Goal: Transaction & Acquisition: Purchase product/service

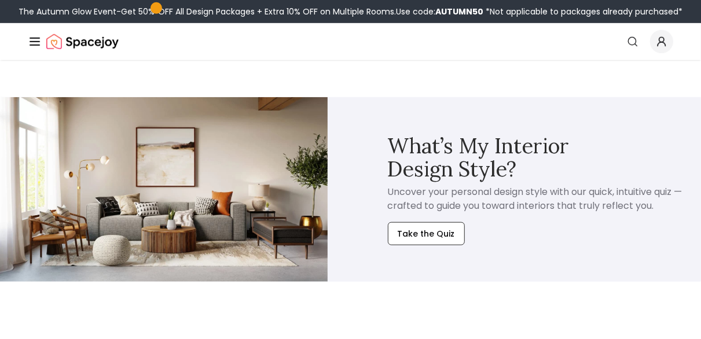
scroll to position [4596, 0]
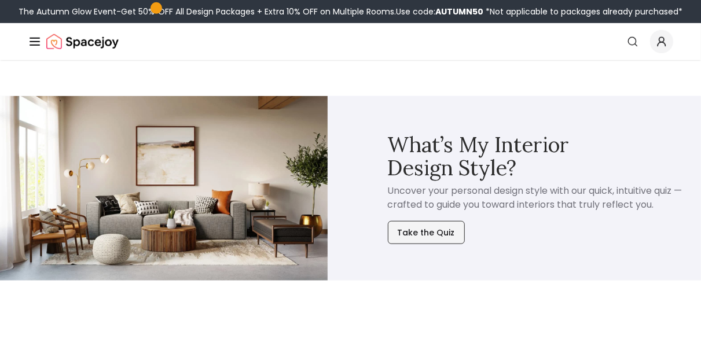
click at [435, 229] on button "Take the Quiz" at bounding box center [426, 232] width 77 height 23
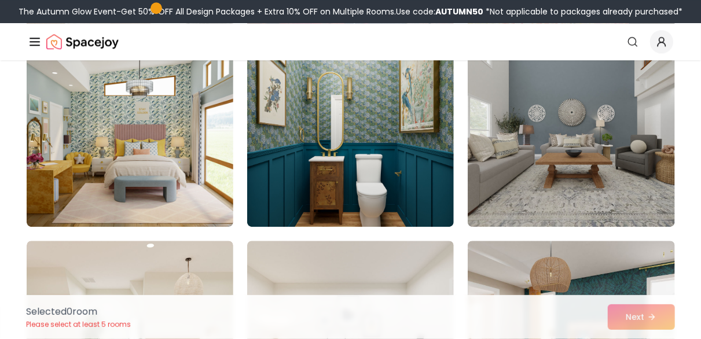
scroll to position [1509, 0]
drag, startPoint x: 439, startPoint y: 231, endPoint x: 365, endPoint y: 264, distance: 81.6
click at [365, 264] on img at bounding box center [350, 334] width 217 height 195
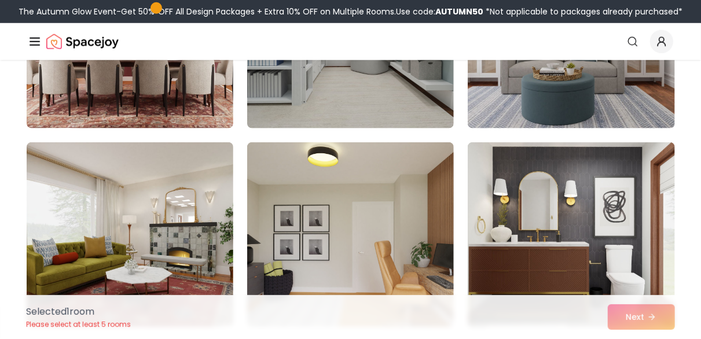
scroll to position [0, 0]
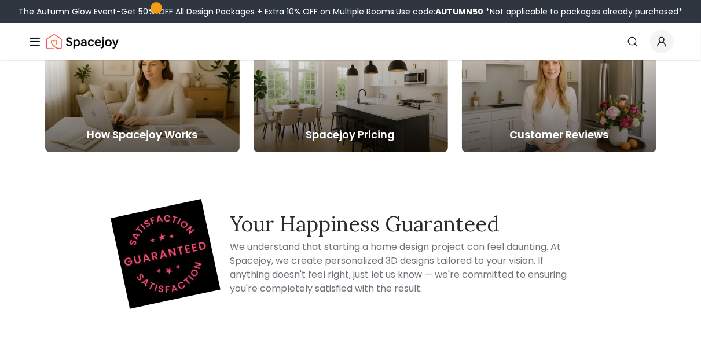
scroll to position [4596, 0]
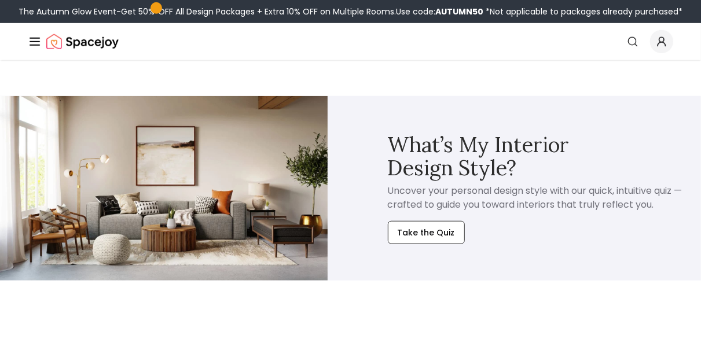
click at [32, 43] on icon "Global" at bounding box center [35, 42] width 14 height 14
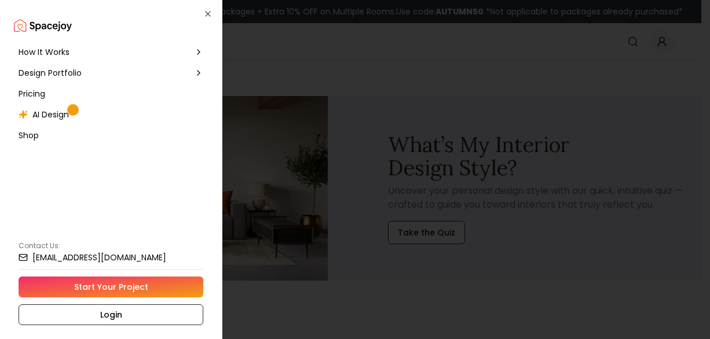
click at [60, 116] on span "AI Design" at bounding box center [50, 115] width 36 height 12
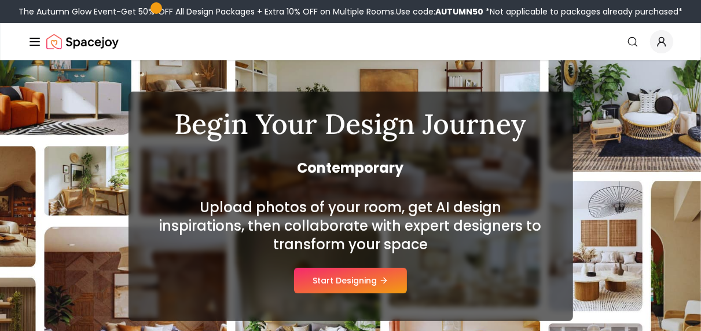
scroll to position [57, 0]
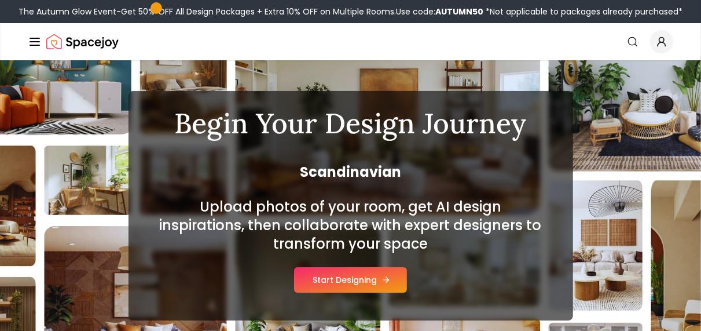
click at [360, 278] on button "Start Designing" at bounding box center [350, 279] width 113 height 25
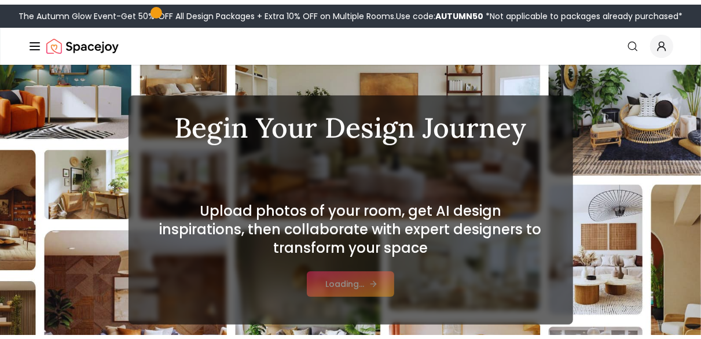
scroll to position [76, 0]
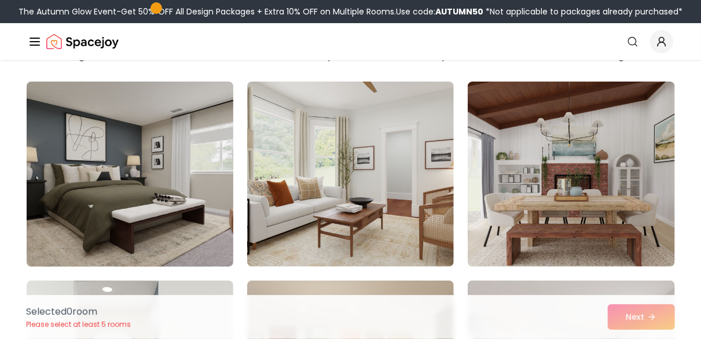
click at [123, 183] on img at bounding box center [129, 174] width 217 height 195
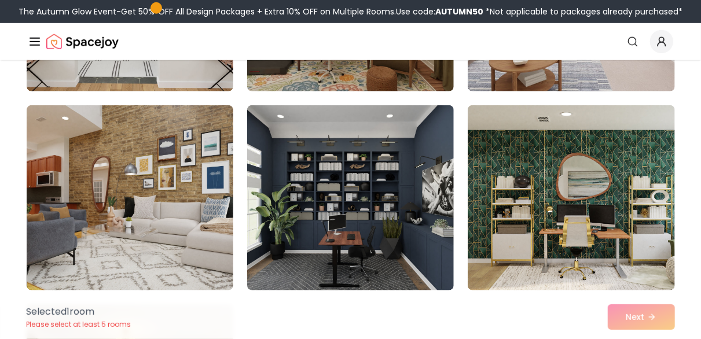
scroll to position [452, 0]
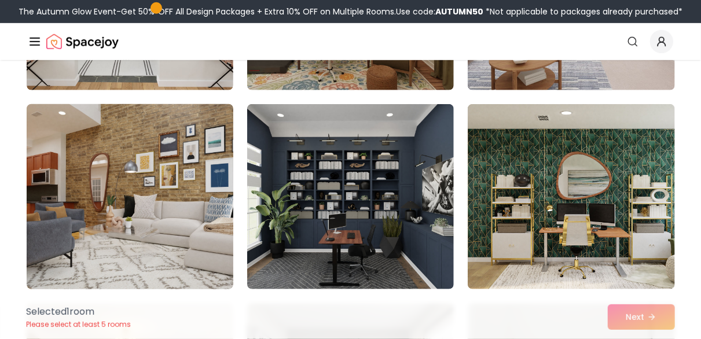
click at [170, 235] on img at bounding box center [129, 197] width 217 height 195
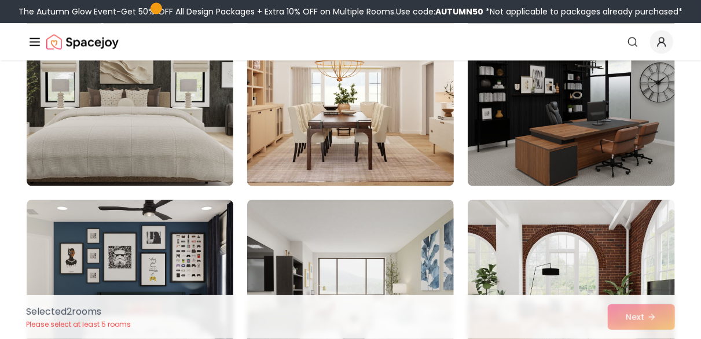
scroll to position [1152, 0]
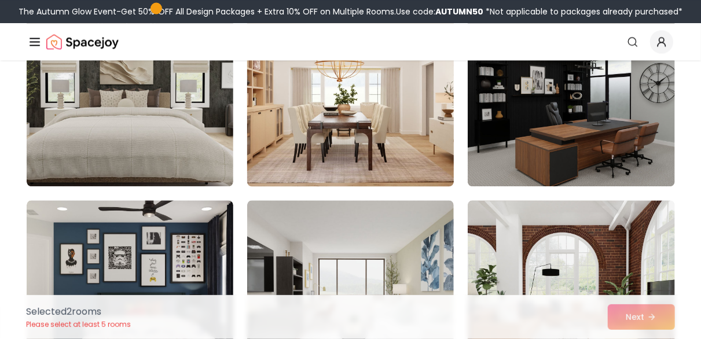
click at [354, 115] on img at bounding box center [350, 94] width 217 height 195
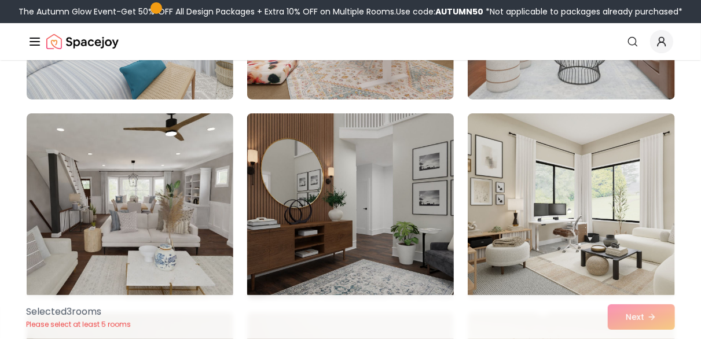
scroll to position [2235, 0]
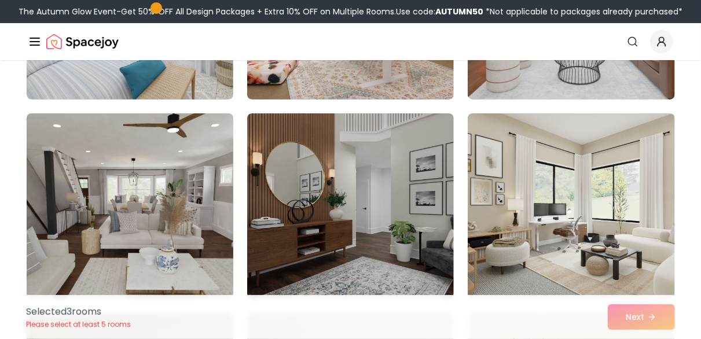
click at [163, 221] on img at bounding box center [129, 206] width 217 height 195
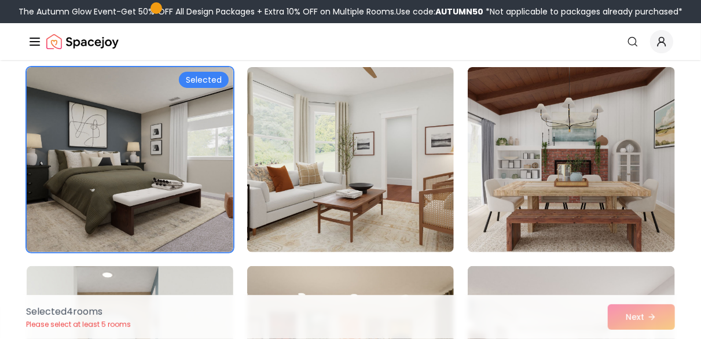
scroll to position [91, 0]
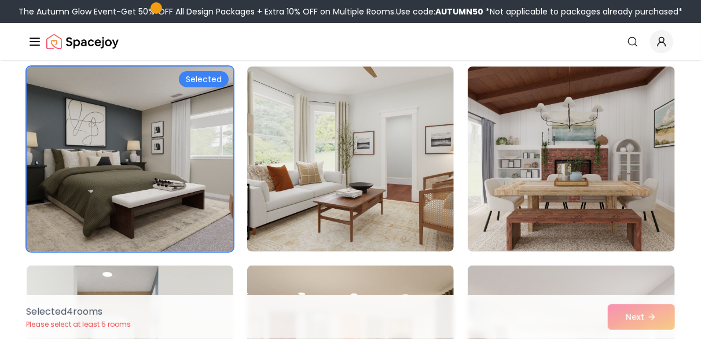
click at [173, 171] on img at bounding box center [129, 159] width 217 height 195
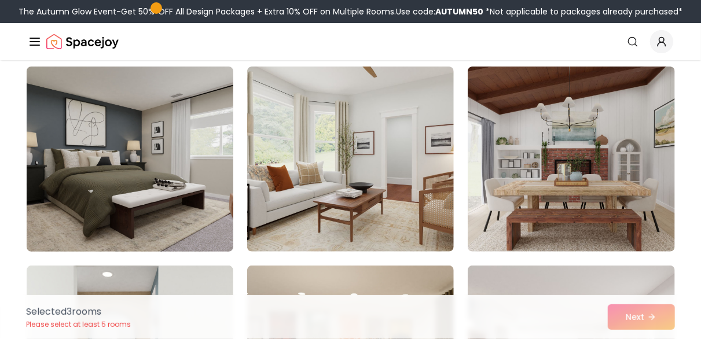
click at [173, 171] on img at bounding box center [129, 159] width 217 height 195
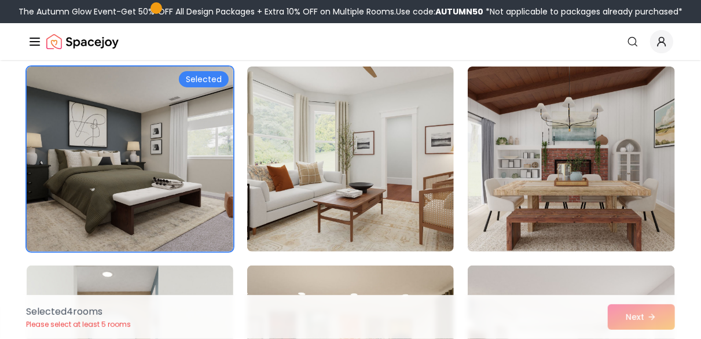
click at [637, 313] on div "Selected 4 room s Please select at least 5 rooms Next" at bounding box center [350, 317] width 667 height 44
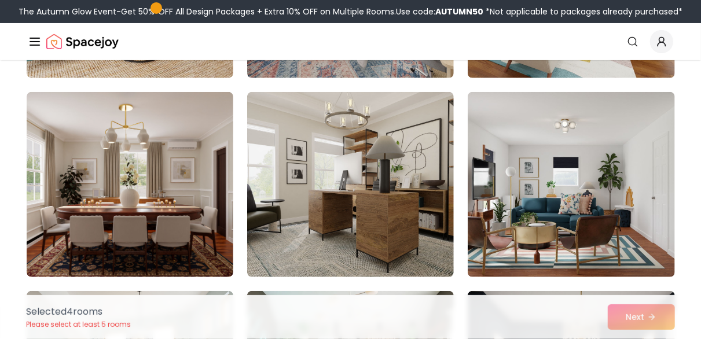
scroll to position [4447, 0]
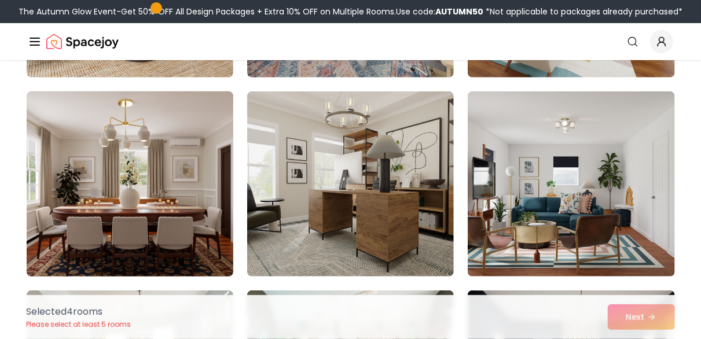
click at [133, 190] on img at bounding box center [129, 184] width 217 height 195
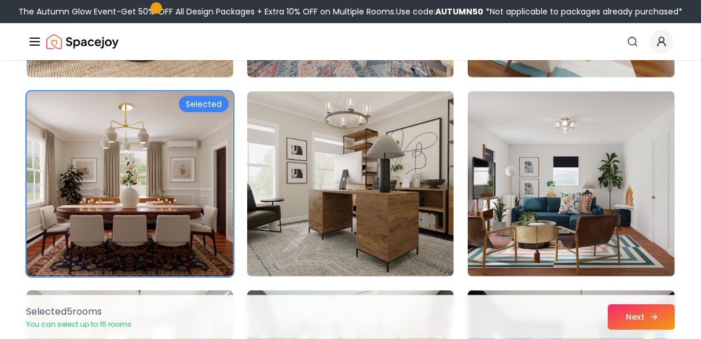
click at [634, 318] on button "Next" at bounding box center [641, 317] width 67 height 25
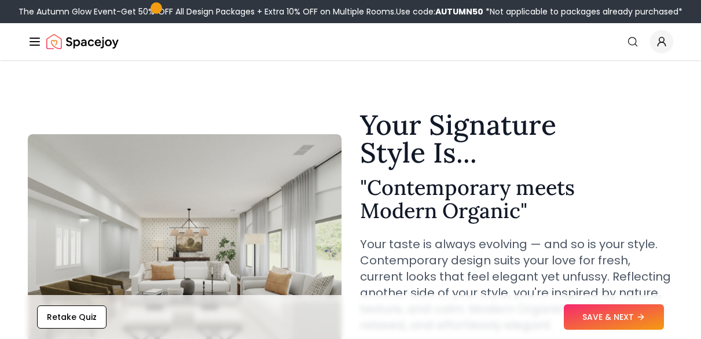
scroll to position [139, 0]
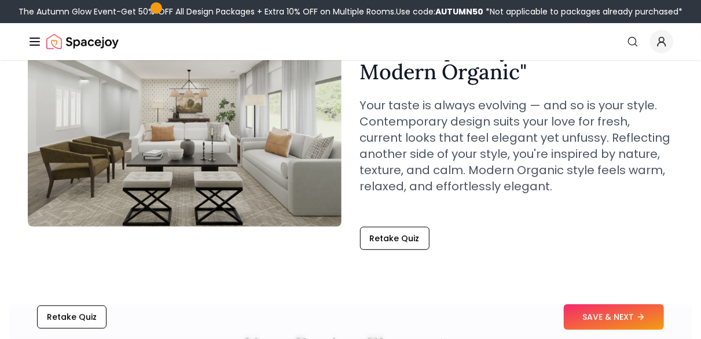
click at [617, 317] on button "SAVE & NEXT" at bounding box center [614, 317] width 100 height 25
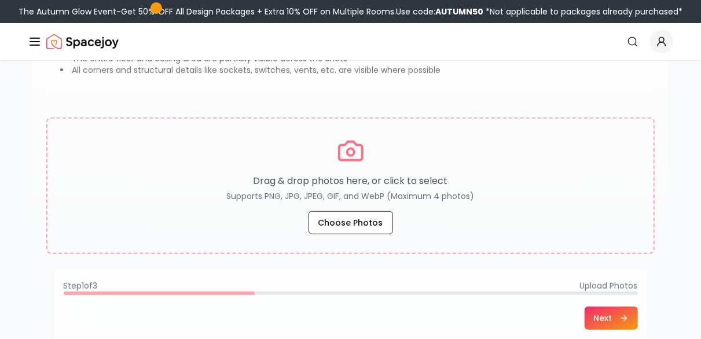
scroll to position [190, 0]
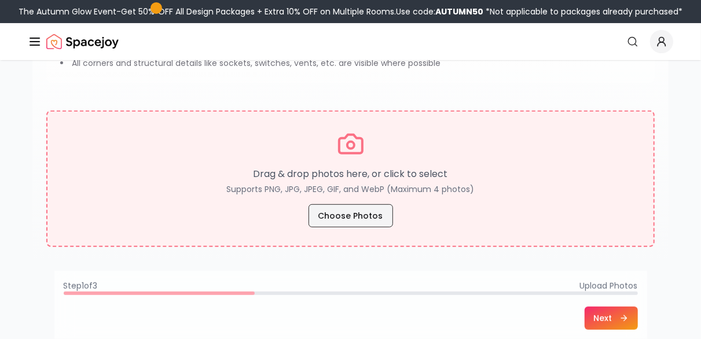
click at [357, 218] on button "Choose Photos" at bounding box center [351, 215] width 85 height 23
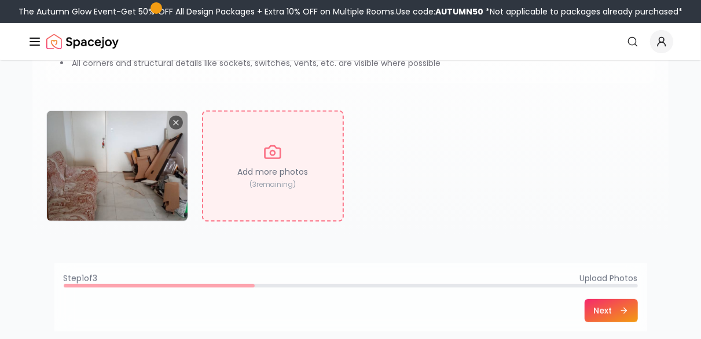
click at [276, 182] on p "( 3 remaining)" at bounding box center [273, 184] width 47 height 9
type input "**********"
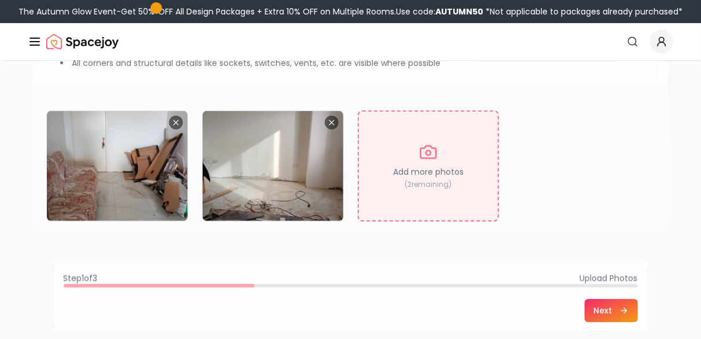
click at [452, 184] on p "( 2 remaining)" at bounding box center [428, 184] width 47 height 9
type input "**********"
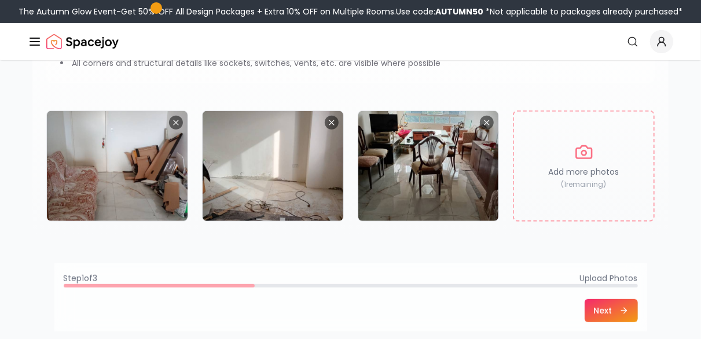
click at [597, 313] on button "Next" at bounding box center [611, 310] width 53 height 23
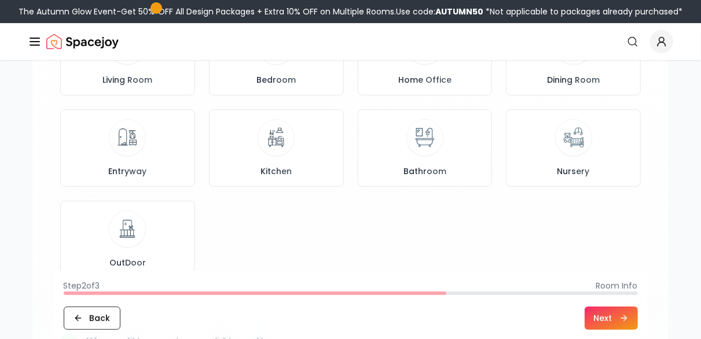
scroll to position [162, 0]
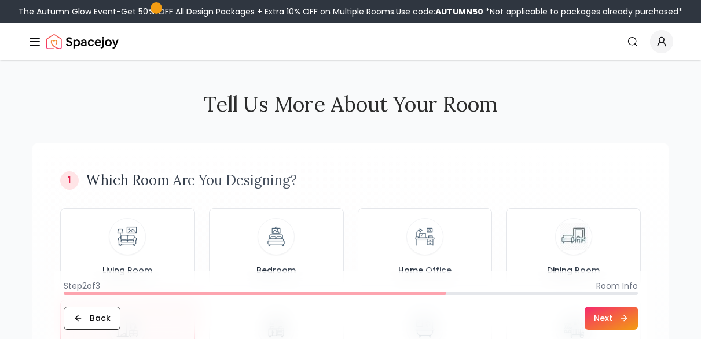
scroll to position [120, 0]
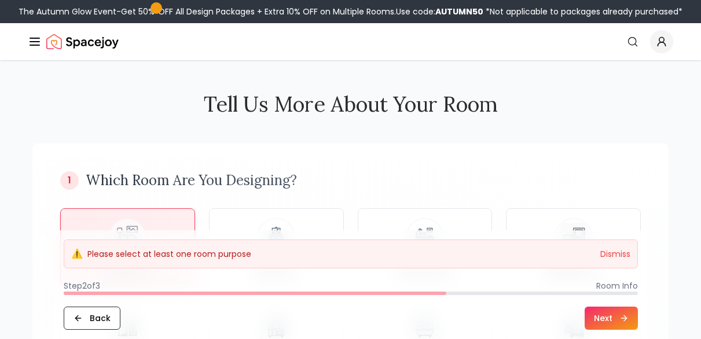
scroll to position [419, 0]
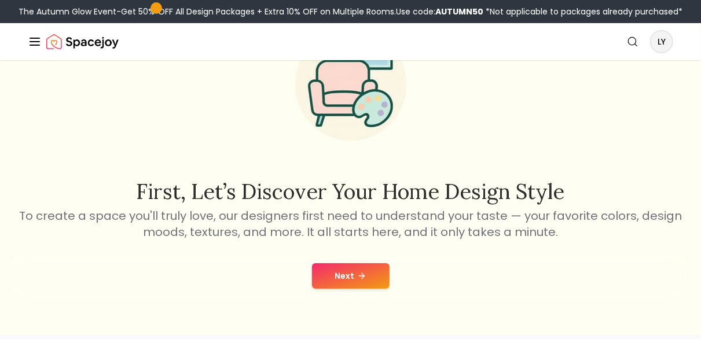
scroll to position [85, 0]
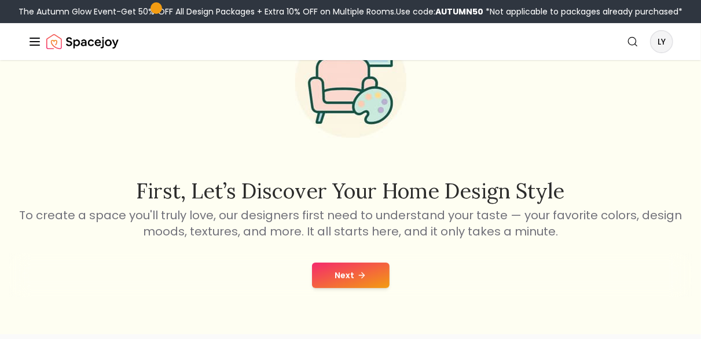
click at [347, 274] on button "Next" at bounding box center [351, 275] width 78 height 25
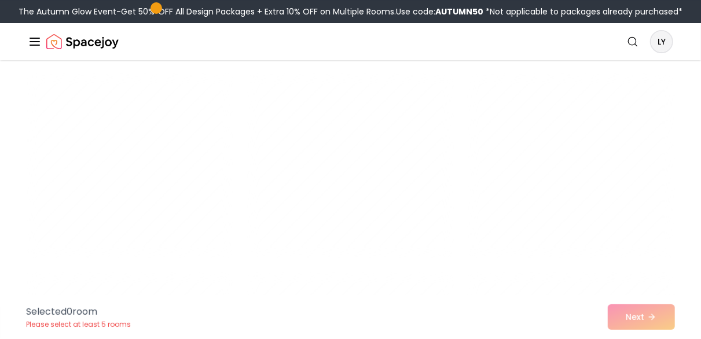
scroll to position [2077, 0]
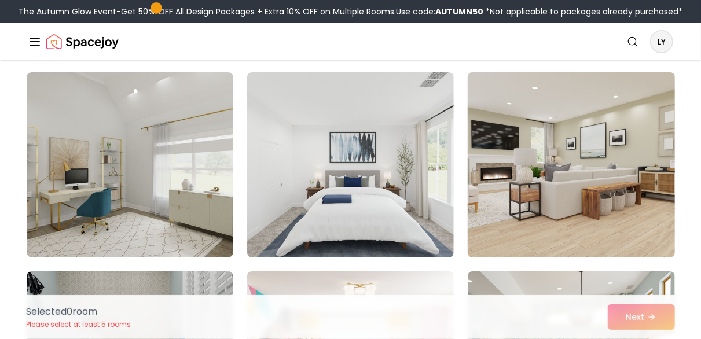
click at [556, 171] on img at bounding box center [571, 165] width 217 height 195
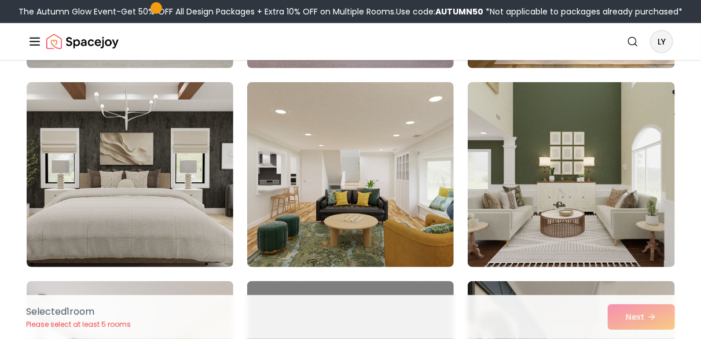
scroll to position [2466, 0]
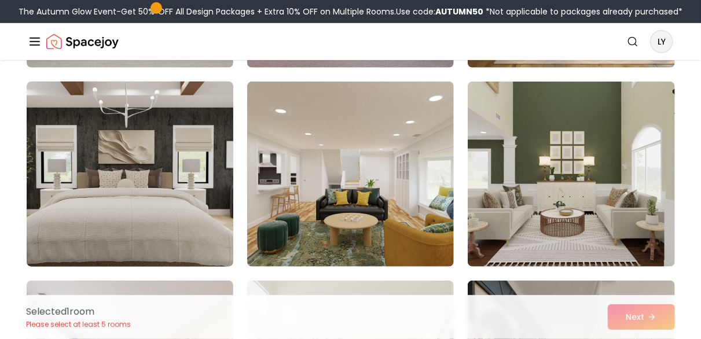
click at [172, 240] on img at bounding box center [129, 174] width 217 height 195
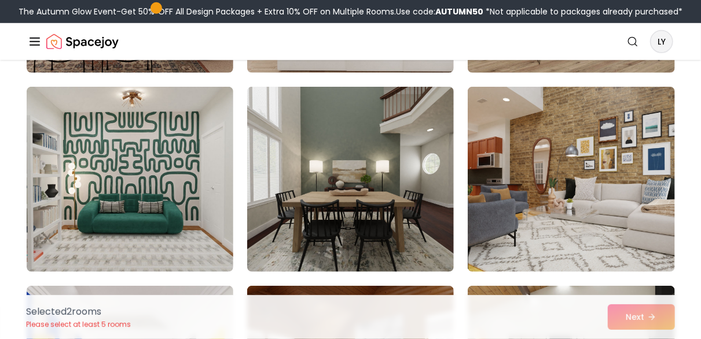
scroll to position [4652, 0]
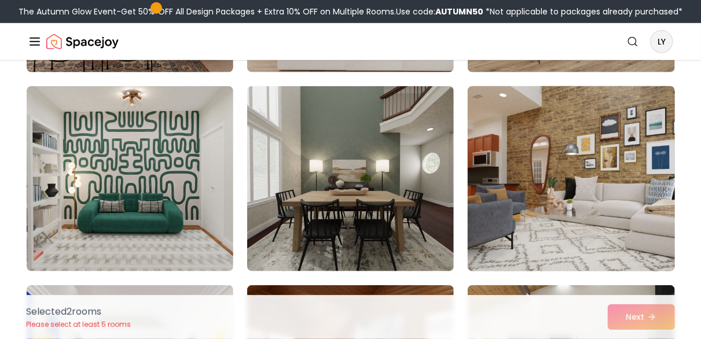
click at [594, 189] on img at bounding box center [571, 179] width 217 height 195
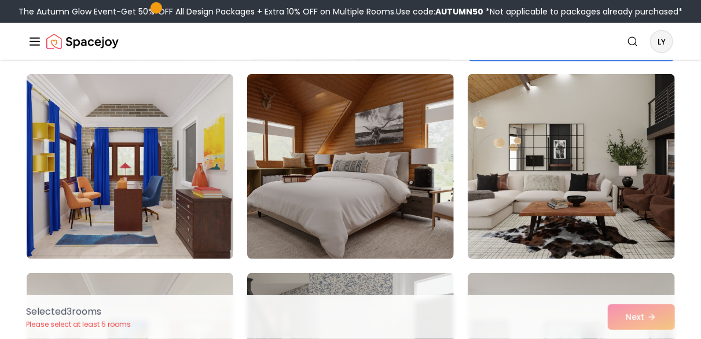
scroll to position [4863, 0]
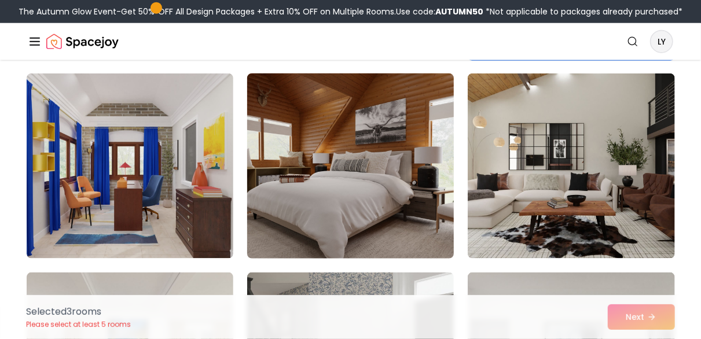
click at [342, 188] on img at bounding box center [350, 166] width 217 height 195
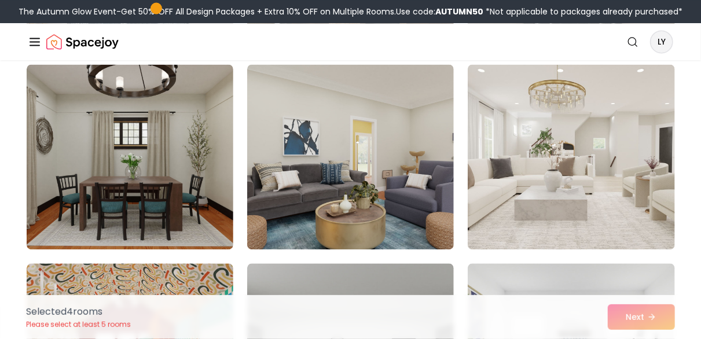
scroll to position [5275, 0]
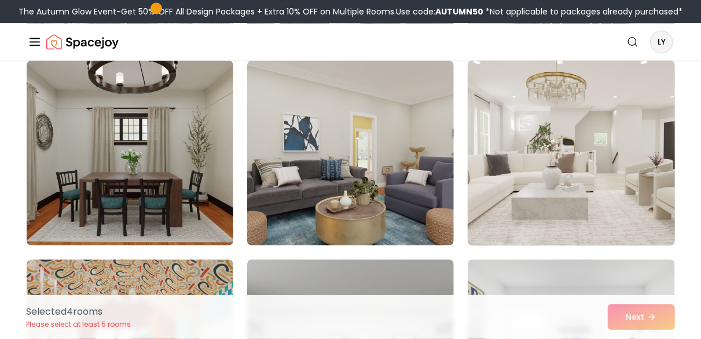
click at [546, 149] on img at bounding box center [571, 153] width 217 height 195
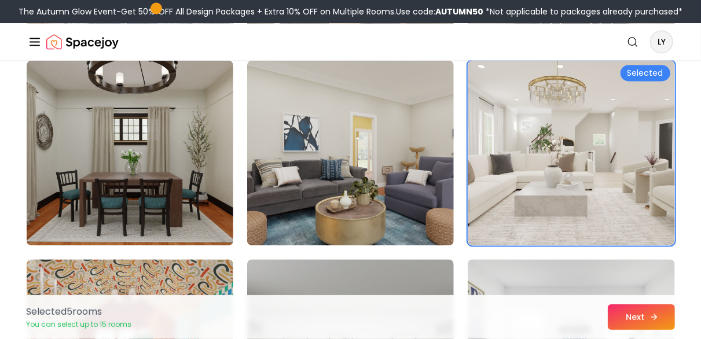
click at [639, 317] on button "Next" at bounding box center [641, 317] width 67 height 25
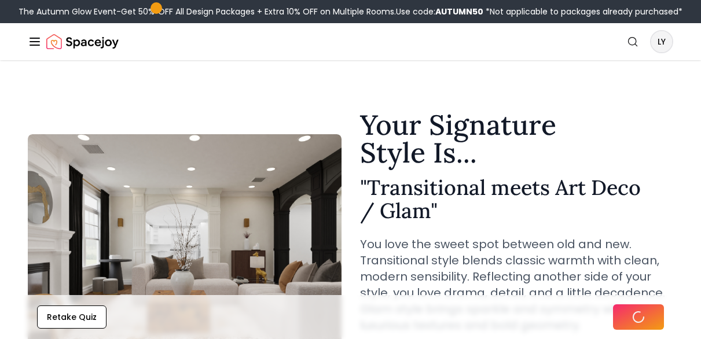
scroll to position [154, 0]
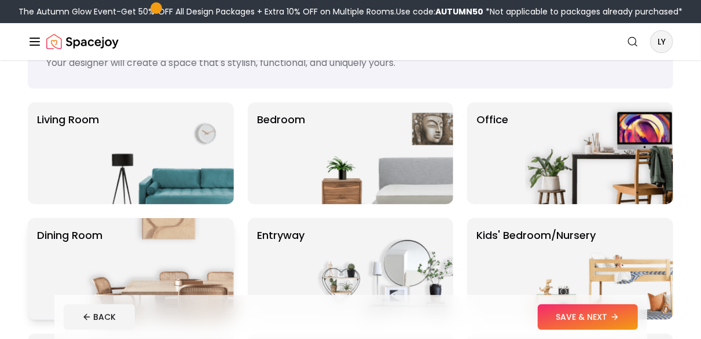
scroll to position [60, 0]
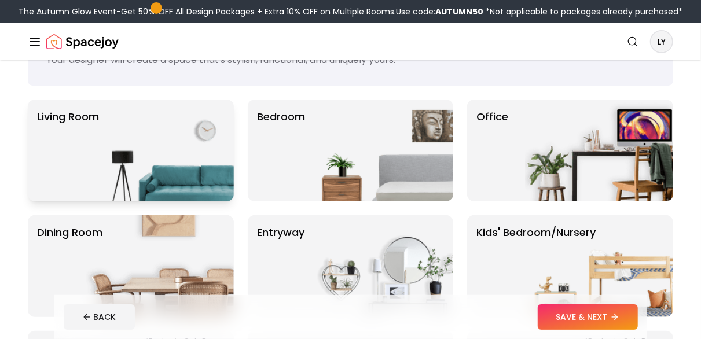
click at [152, 136] on img at bounding box center [160, 151] width 148 height 102
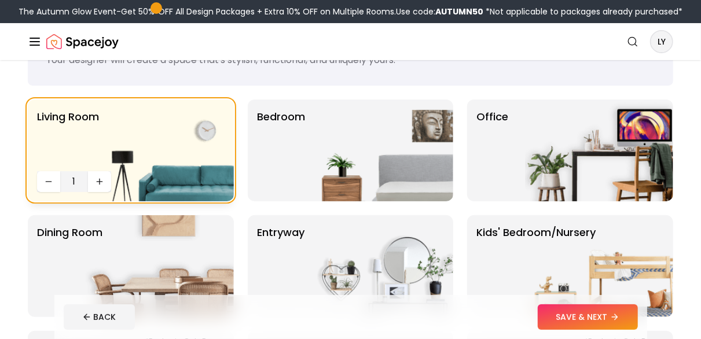
click at [152, 136] on img at bounding box center [160, 151] width 148 height 102
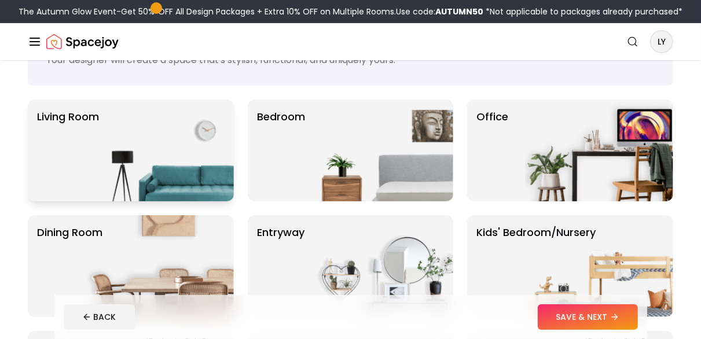
click at [152, 136] on img at bounding box center [160, 151] width 148 height 102
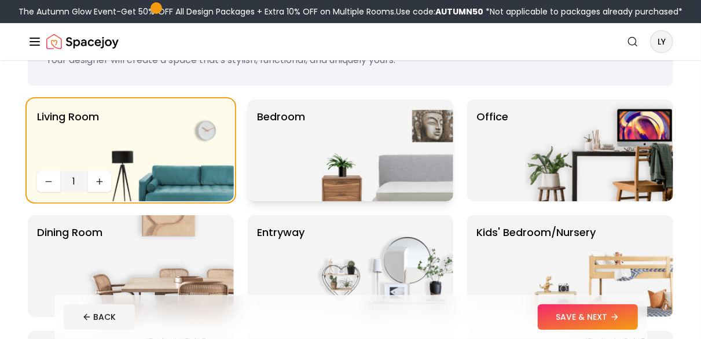
click at [399, 172] on img at bounding box center [379, 151] width 148 height 102
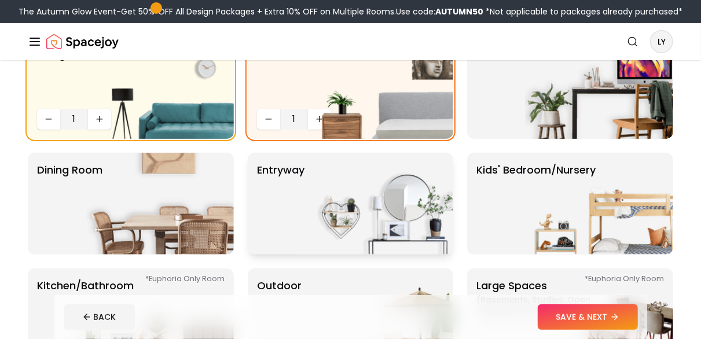
scroll to position [129, 0]
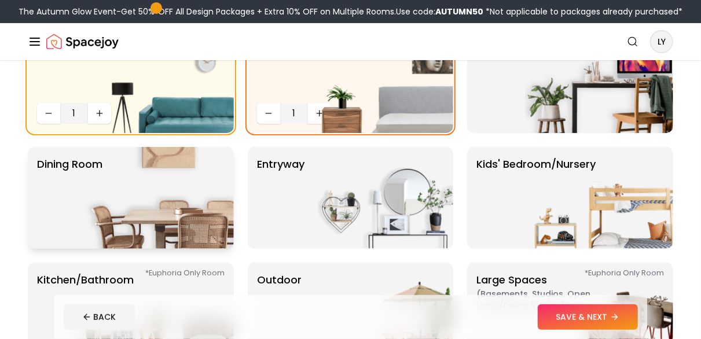
click at [187, 218] on img at bounding box center [160, 198] width 148 height 102
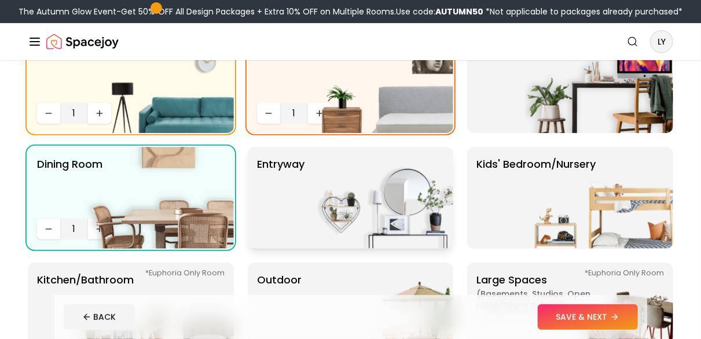
click at [348, 214] on img at bounding box center [379, 198] width 148 height 102
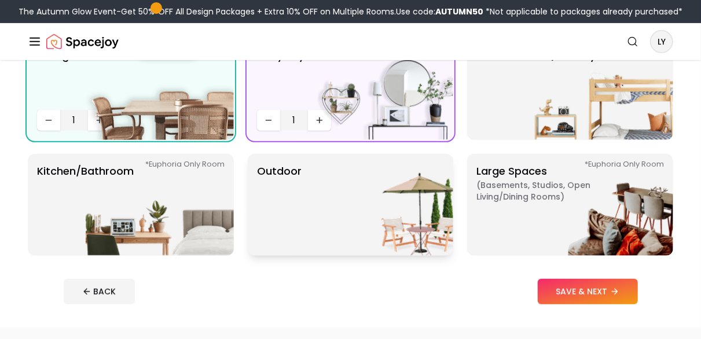
scroll to position [239, 0]
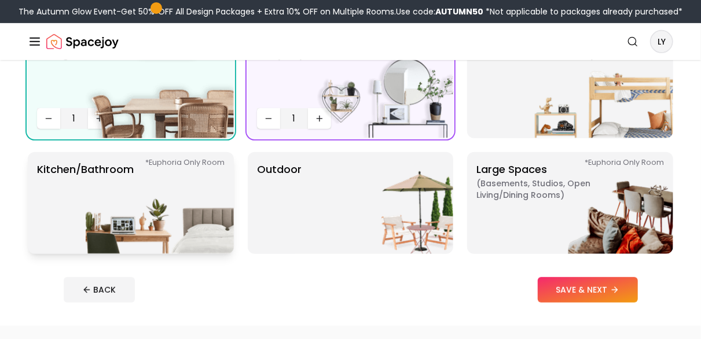
click at [148, 216] on img at bounding box center [160, 203] width 148 height 102
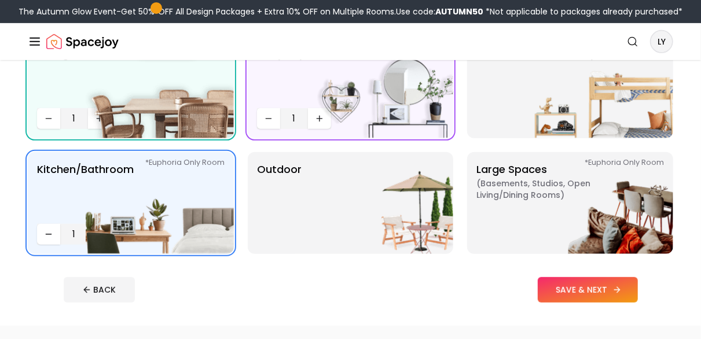
click at [573, 292] on button "SAVE & NEXT" at bounding box center [588, 289] width 100 height 25
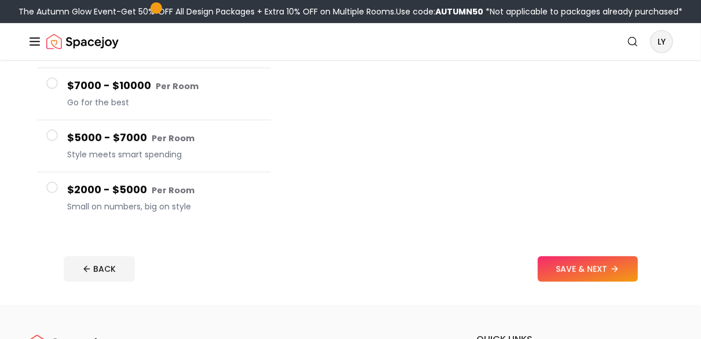
scroll to position [236, 0]
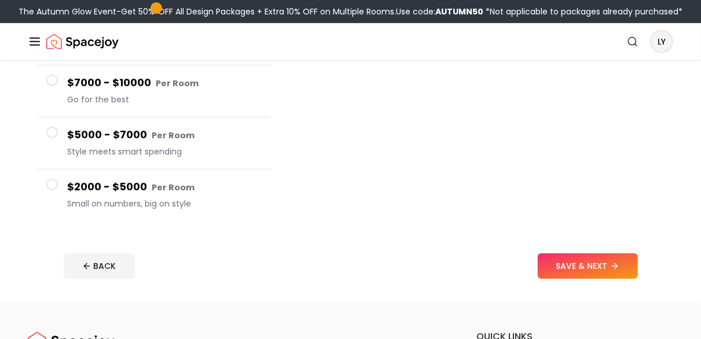
click at [50, 185] on span at bounding box center [52, 185] width 12 height 12
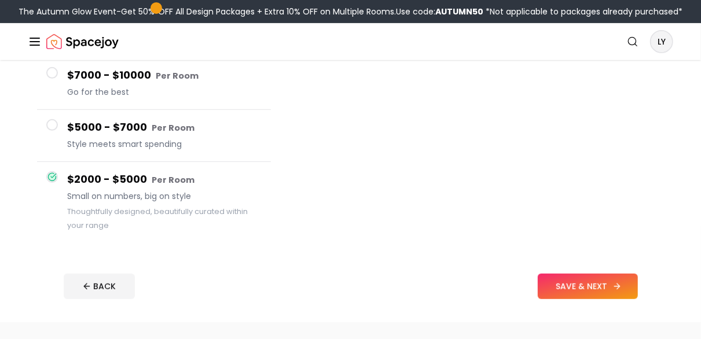
scroll to position [216, 0]
click at [580, 284] on button "SAVE & NEXT" at bounding box center [588, 285] width 100 height 25
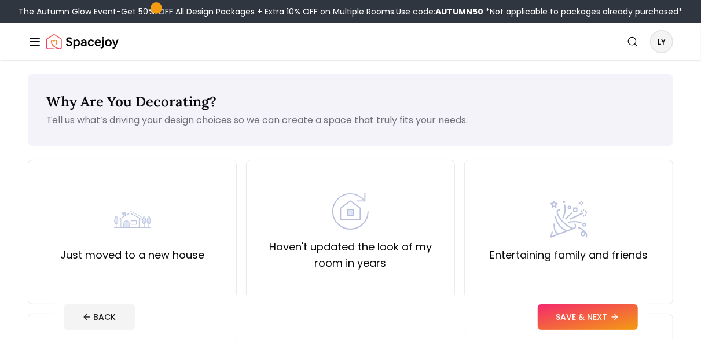
scroll to position [1, 0]
click at [136, 255] on label "Just moved to a new house" at bounding box center [132, 255] width 144 height 16
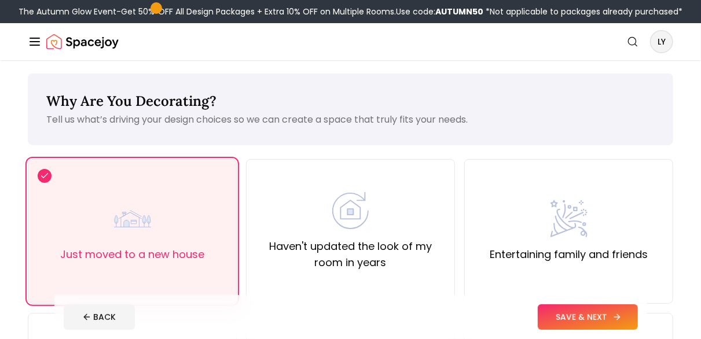
click at [580, 320] on button "SAVE & NEXT" at bounding box center [588, 317] width 100 height 25
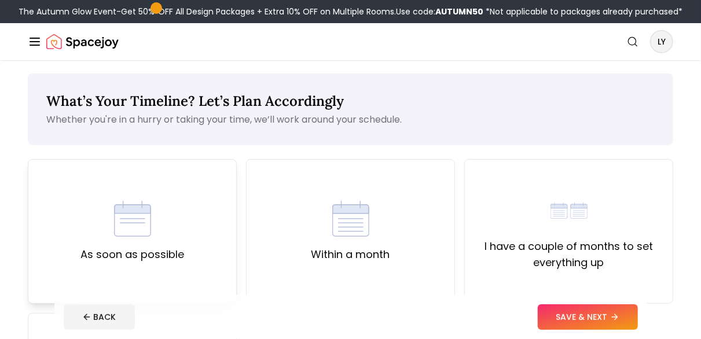
click at [140, 247] on label "As soon as possible" at bounding box center [132, 255] width 104 height 16
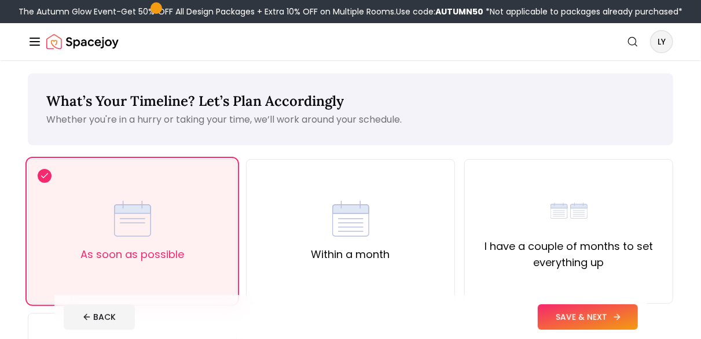
click at [585, 320] on button "SAVE & NEXT" at bounding box center [588, 317] width 100 height 25
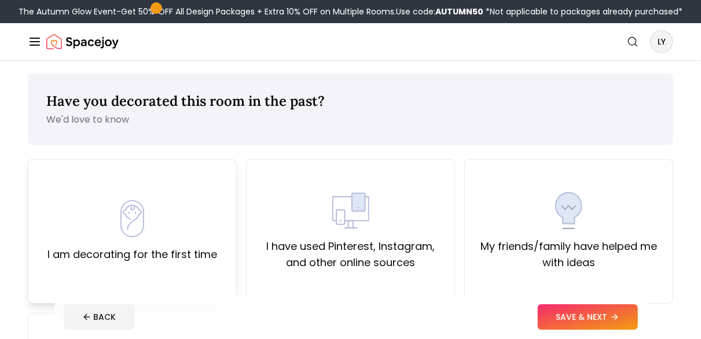
click at [170, 248] on label "I am decorating for the first time" at bounding box center [132, 255] width 170 height 16
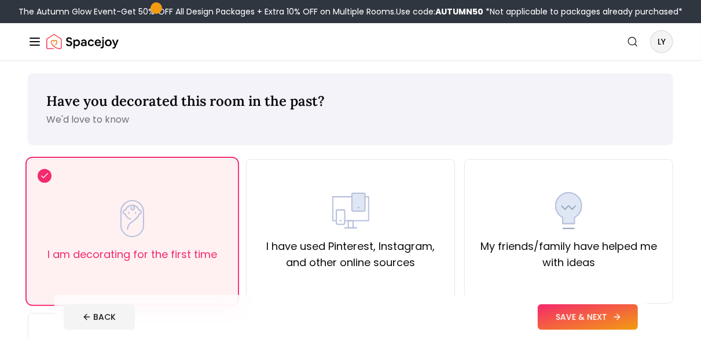
click at [584, 317] on button "SAVE & NEXT" at bounding box center [588, 317] width 100 height 25
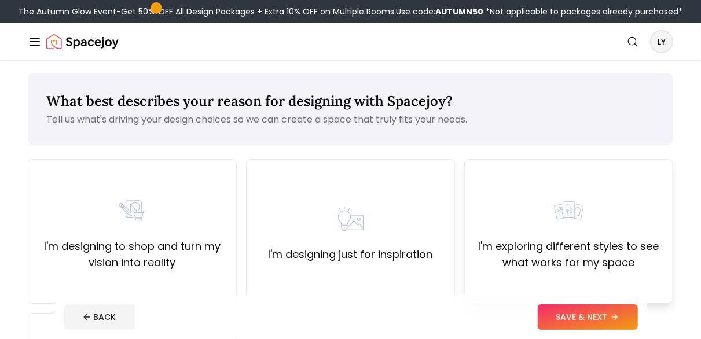
click at [547, 241] on label "I'm exploring different styles to see what works for my space" at bounding box center [568, 255] width 189 height 32
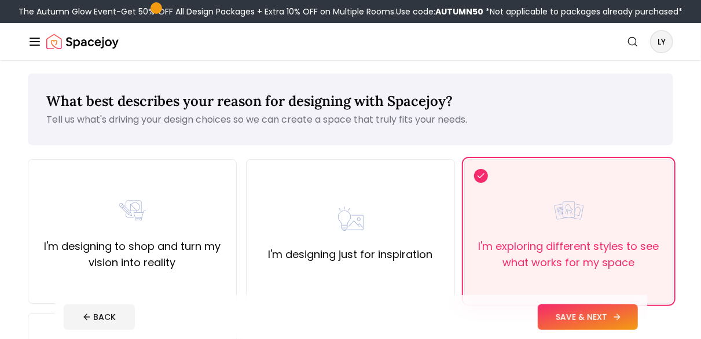
click at [588, 313] on button "SAVE & NEXT" at bounding box center [588, 317] width 100 height 25
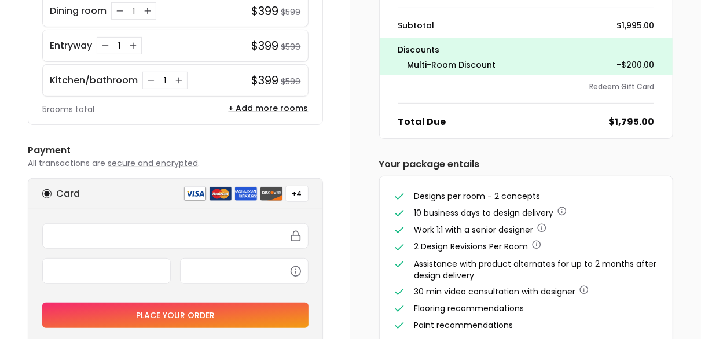
scroll to position [328, 0]
